Goal: Task Accomplishment & Management: Use online tool/utility

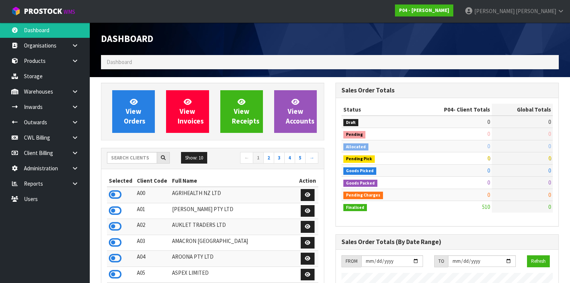
scroll to position [456, 235]
click at [118, 157] on input "text" at bounding box center [132, 158] width 50 height 12
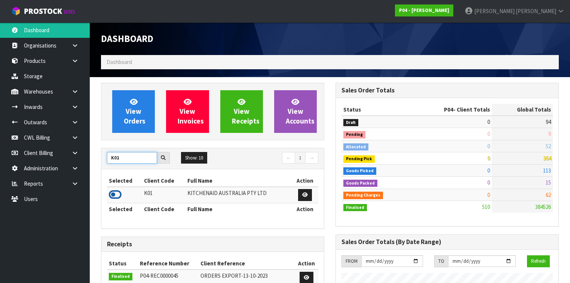
type input "K01"
click at [117, 193] on icon at bounding box center [115, 194] width 13 height 11
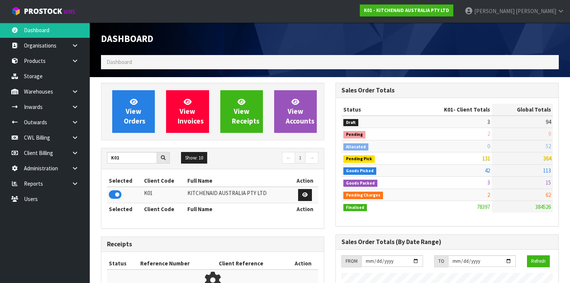
scroll to position [564, 235]
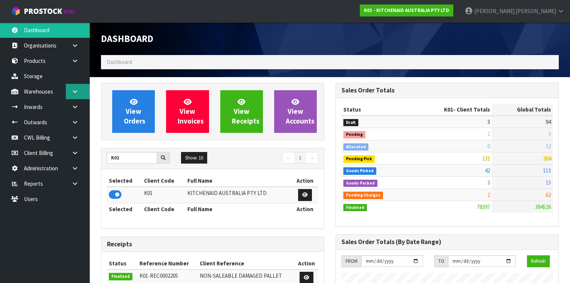
click at [74, 97] on link at bounding box center [78, 91] width 24 height 15
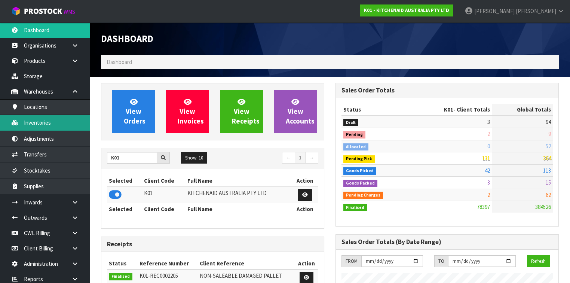
click at [51, 128] on link "Inventories" at bounding box center [45, 122] width 90 height 15
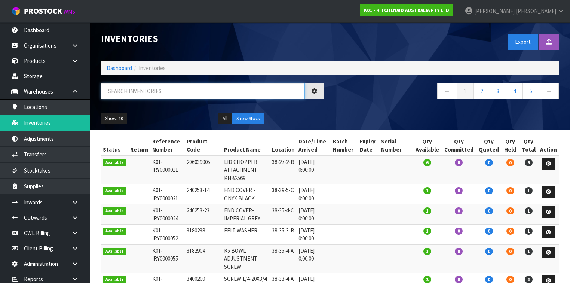
click at [133, 91] on input "text" at bounding box center [203, 91] width 204 height 16
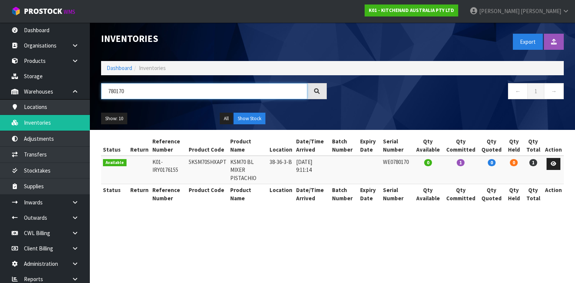
type input "780170"
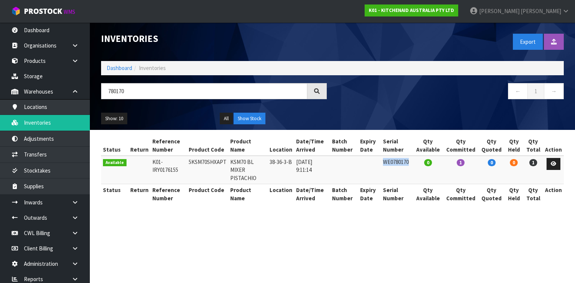
drag, startPoint x: 412, startPoint y: 162, endPoint x: 382, endPoint y: 162, distance: 29.6
click at [382, 162] on td "WE0780170" at bounding box center [397, 170] width 32 height 28
copy td "WE0780170"
click at [70, 215] on link at bounding box center [78, 217] width 24 height 15
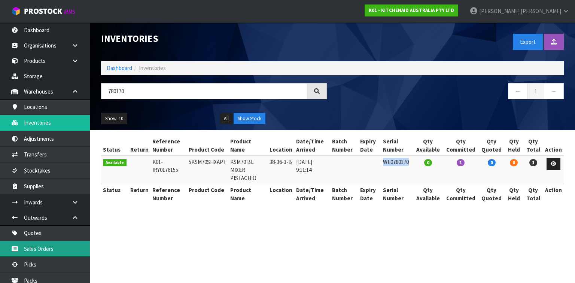
click at [55, 249] on link "Sales Orders" at bounding box center [45, 248] width 90 height 15
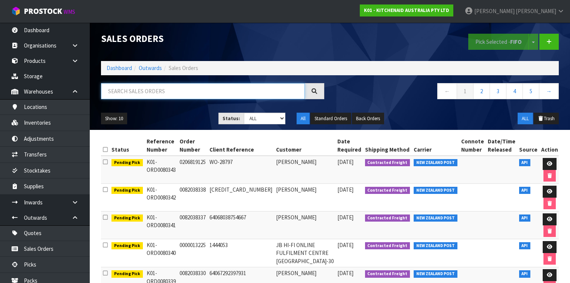
click at [140, 92] on input "text" at bounding box center [203, 91] width 204 height 16
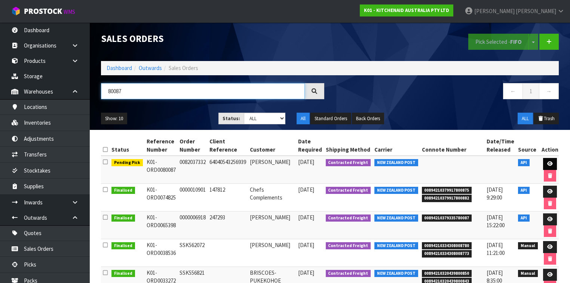
type input "80087"
click at [548, 165] on icon at bounding box center [550, 163] width 6 height 5
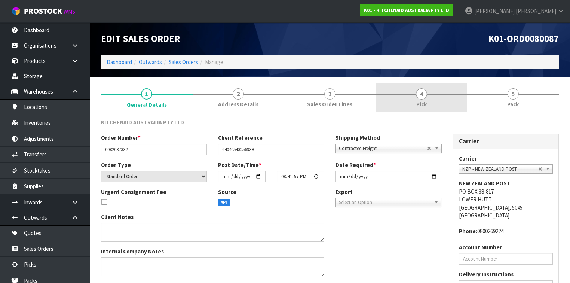
click at [444, 101] on link "4 Pick" at bounding box center [422, 98] width 92 height 30
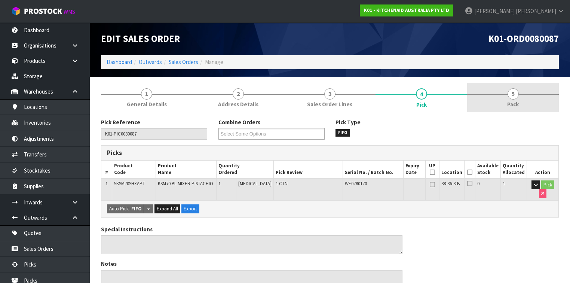
click at [505, 98] on link "5 Pack" at bounding box center [513, 98] width 92 height 30
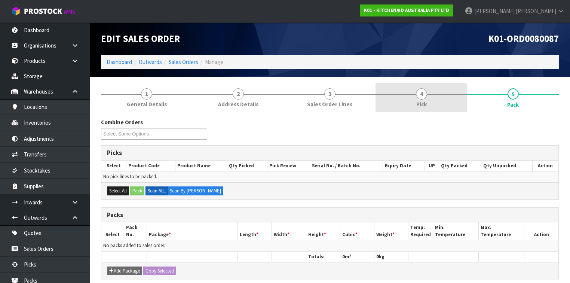
click at [413, 96] on link "4 Pick" at bounding box center [422, 98] width 92 height 30
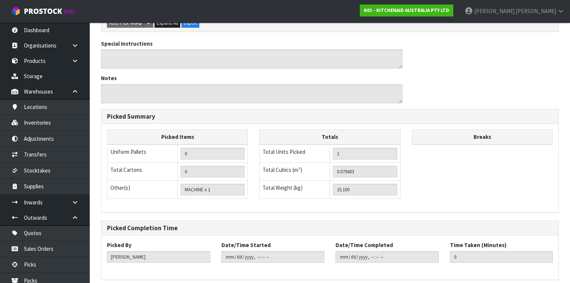
scroll to position [215, 0]
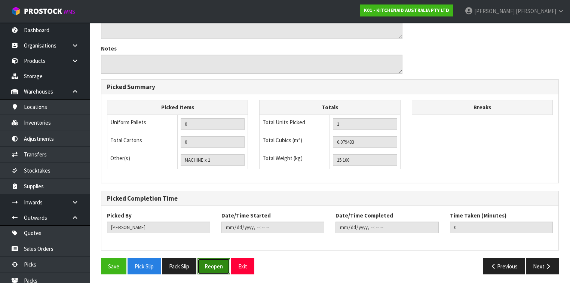
click at [222, 265] on button "Reopen" at bounding box center [214, 266] width 33 height 16
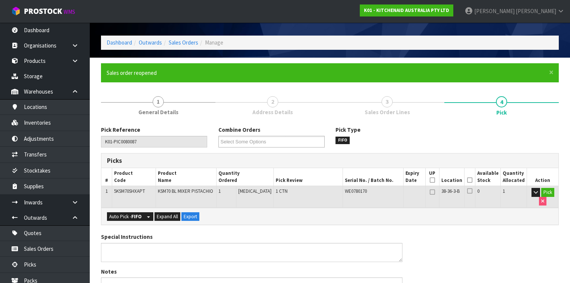
scroll to position [30, 0]
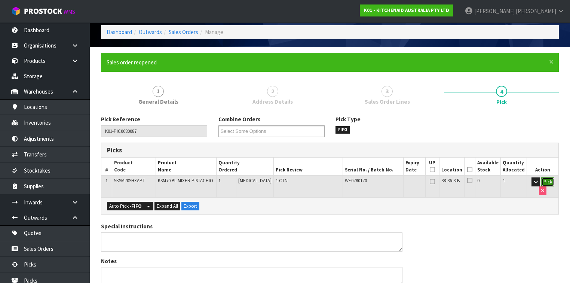
click at [549, 181] on button "Pick" at bounding box center [547, 181] width 13 height 9
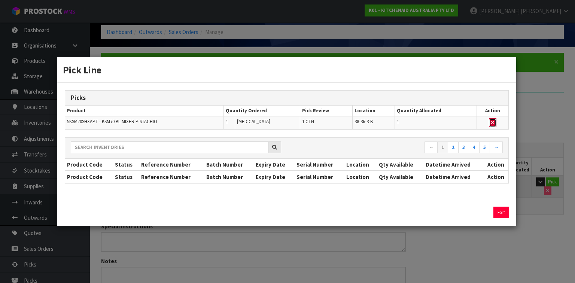
click at [492, 123] on icon "button" at bounding box center [492, 122] width 3 height 5
type input "0"
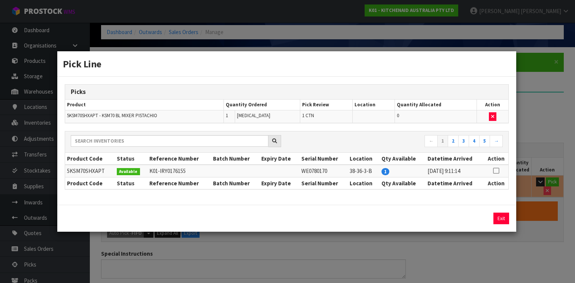
click at [495, 171] on icon at bounding box center [496, 171] width 6 height 0
click at [477, 216] on button "Assign Pick" at bounding box center [475, 218] width 31 height 12
type input "1"
type input "0.079433"
type input "15.1"
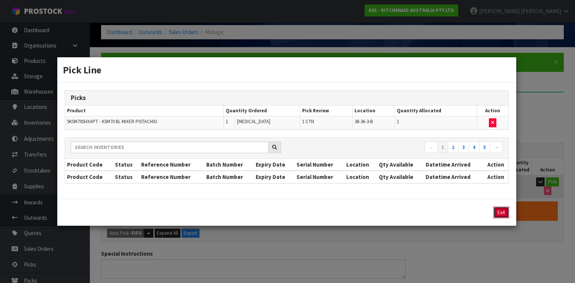
click at [502, 212] on button "Exit" at bounding box center [501, 213] width 16 height 12
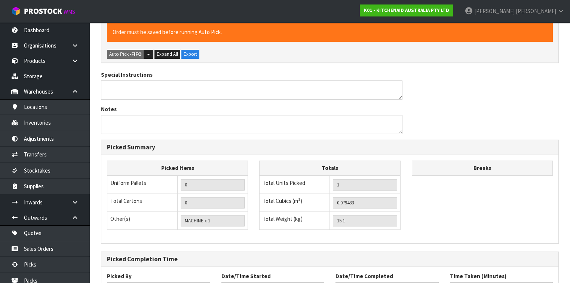
scroll to position [269, 0]
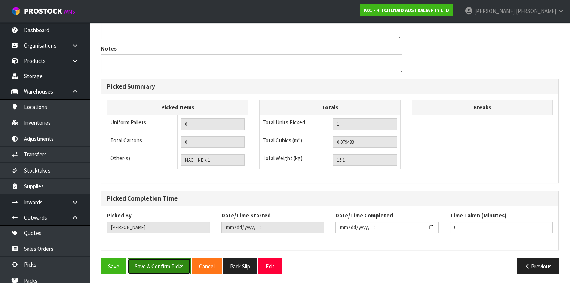
click at [154, 263] on button "Save & Confirm Picks" at bounding box center [159, 266] width 63 height 16
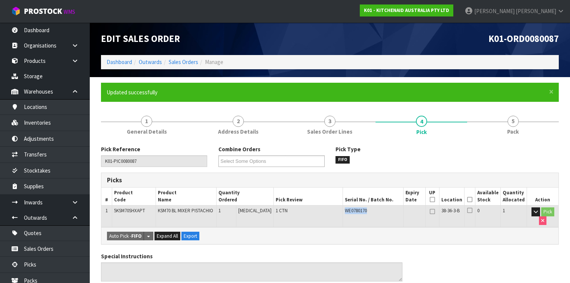
drag, startPoint x: 365, startPoint y: 211, endPoint x: 339, endPoint y: 212, distance: 26.2
click at [339, 212] on tr "1 5KSM70SHXAPT KSM70 BL MIXER PISTACHIO 1 PCE 1 CTN WE0780170 38-36-3-B 0 1 Pick" at bounding box center [329, 216] width 457 height 22
drag, startPoint x: 147, startPoint y: 209, endPoint x: 111, endPoint y: 214, distance: 36.2
click at [111, 214] on tr "1 5KSM70SHXAPT KSM70 BL MIXER PISTACHIO 1 PCE 1 CTN WE0780170 38-36-3-B 0 1 Pick" at bounding box center [329, 216] width 457 height 22
copy tr "5KSM70SHXAPT"
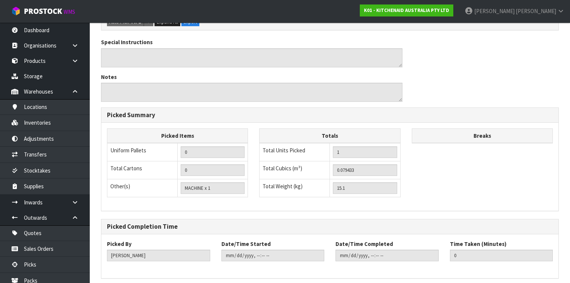
scroll to position [242, 0]
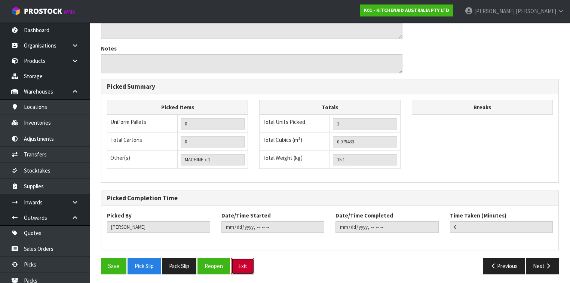
click at [248, 264] on button "Exit" at bounding box center [242, 266] width 23 height 16
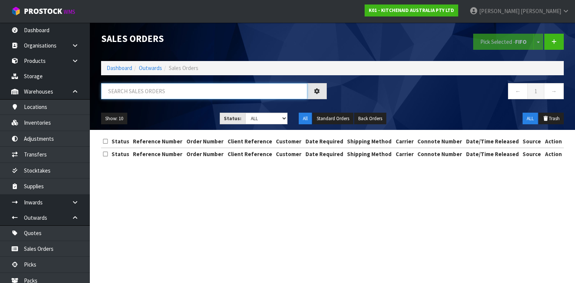
click at [160, 91] on input "text" at bounding box center [204, 91] width 206 height 16
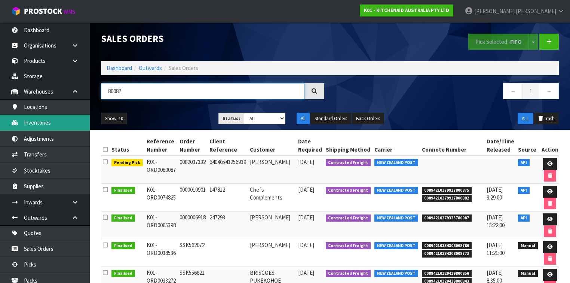
type input "80087"
click at [44, 124] on link "Inventories" at bounding box center [45, 122] width 90 height 15
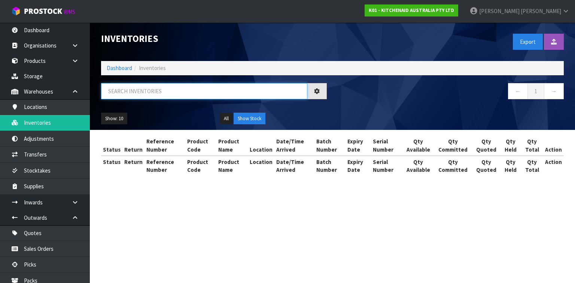
click at [150, 94] on input "text" at bounding box center [204, 91] width 206 height 16
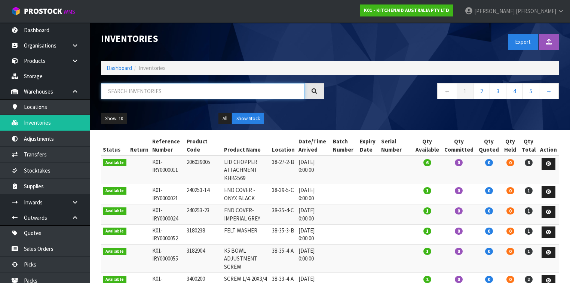
paste input "5KSM70SHXAPT"
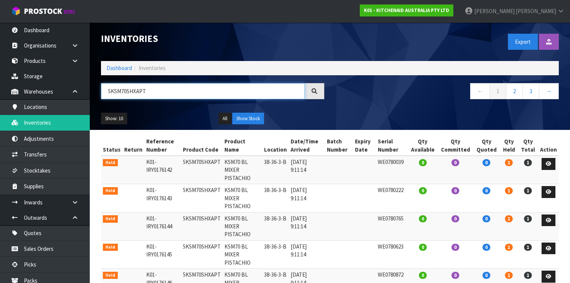
type input "5KSM70SHXAPT"
drag, startPoint x: 406, startPoint y: 221, endPoint x: 377, endPoint y: 220, distance: 28.1
click at [377, 240] on td "WE0780623" at bounding box center [392, 254] width 32 height 28
copy td "WE0780623"
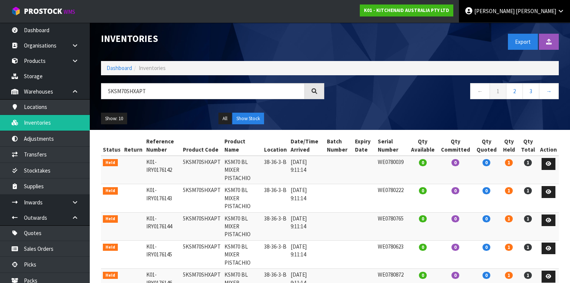
click at [551, 16] on link "Maji Torres" at bounding box center [514, 11] width 111 height 22
click at [532, 29] on link "Logout" at bounding box center [540, 30] width 59 height 10
